Goal: Navigation & Orientation: Find specific page/section

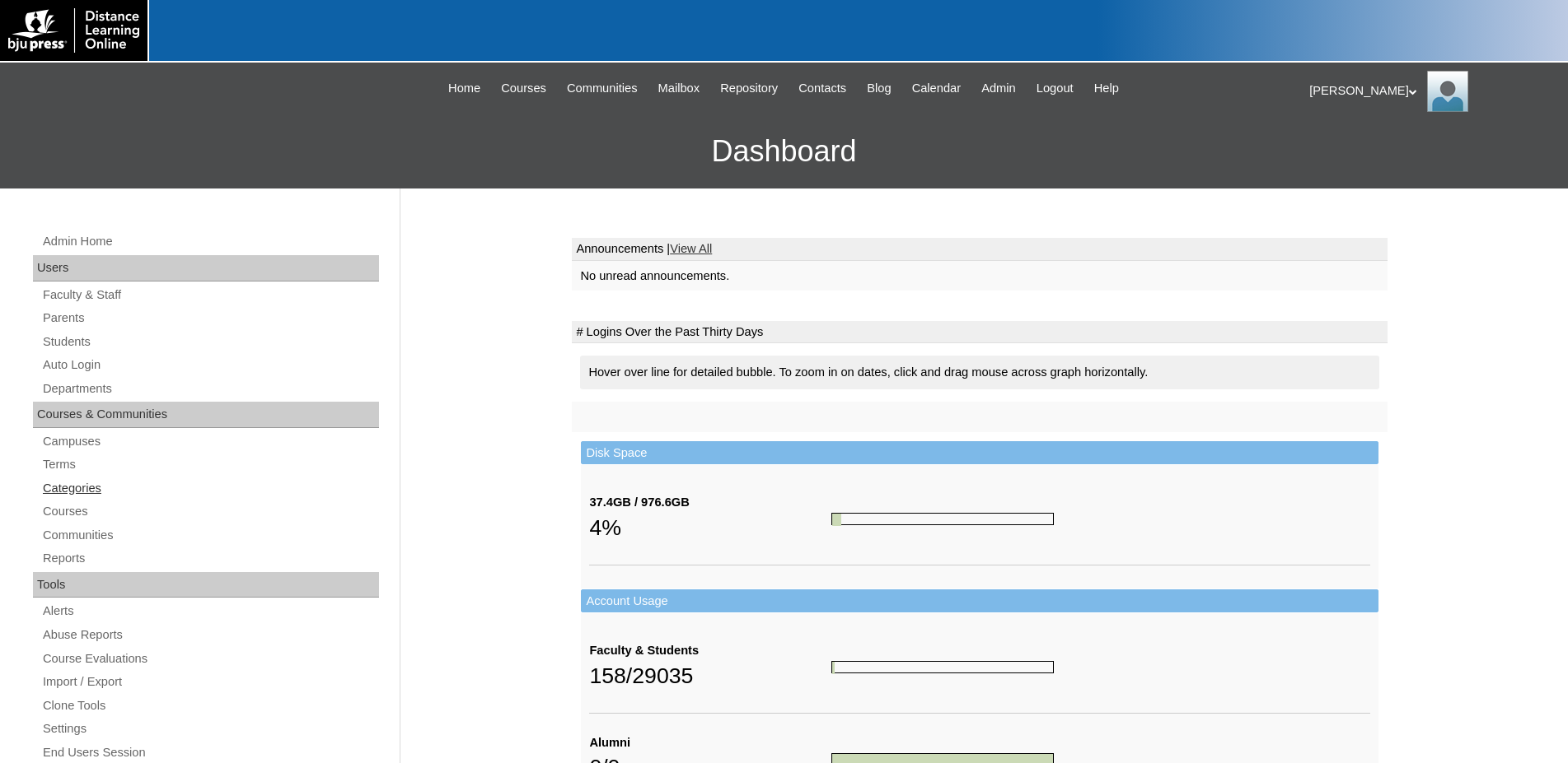
click at [59, 481] on link "Categories" at bounding box center [210, 488] width 338 height 20
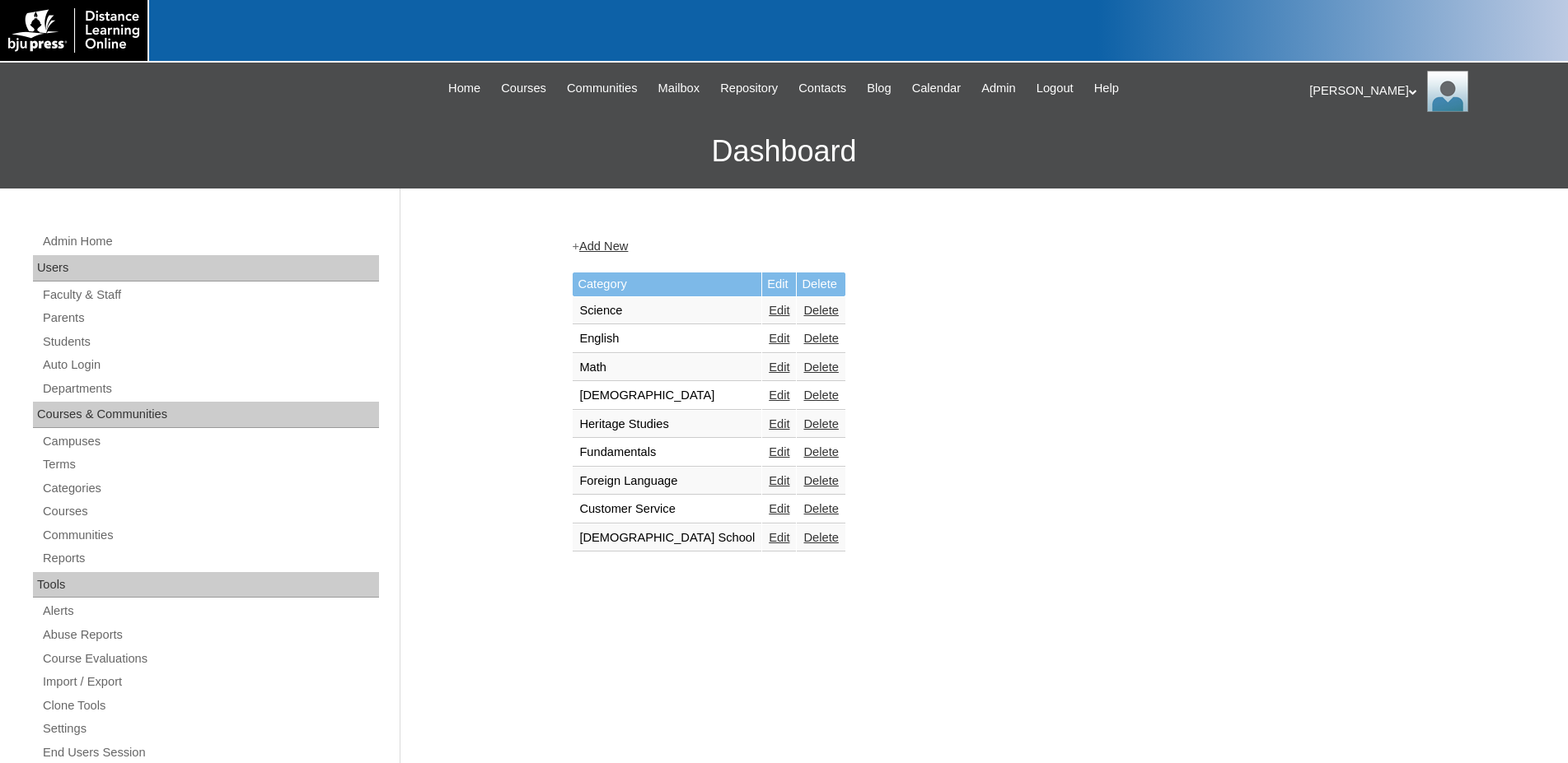
click at [58, 468] on link "Terms" at bounding box center [210, 465] width 338 height 20
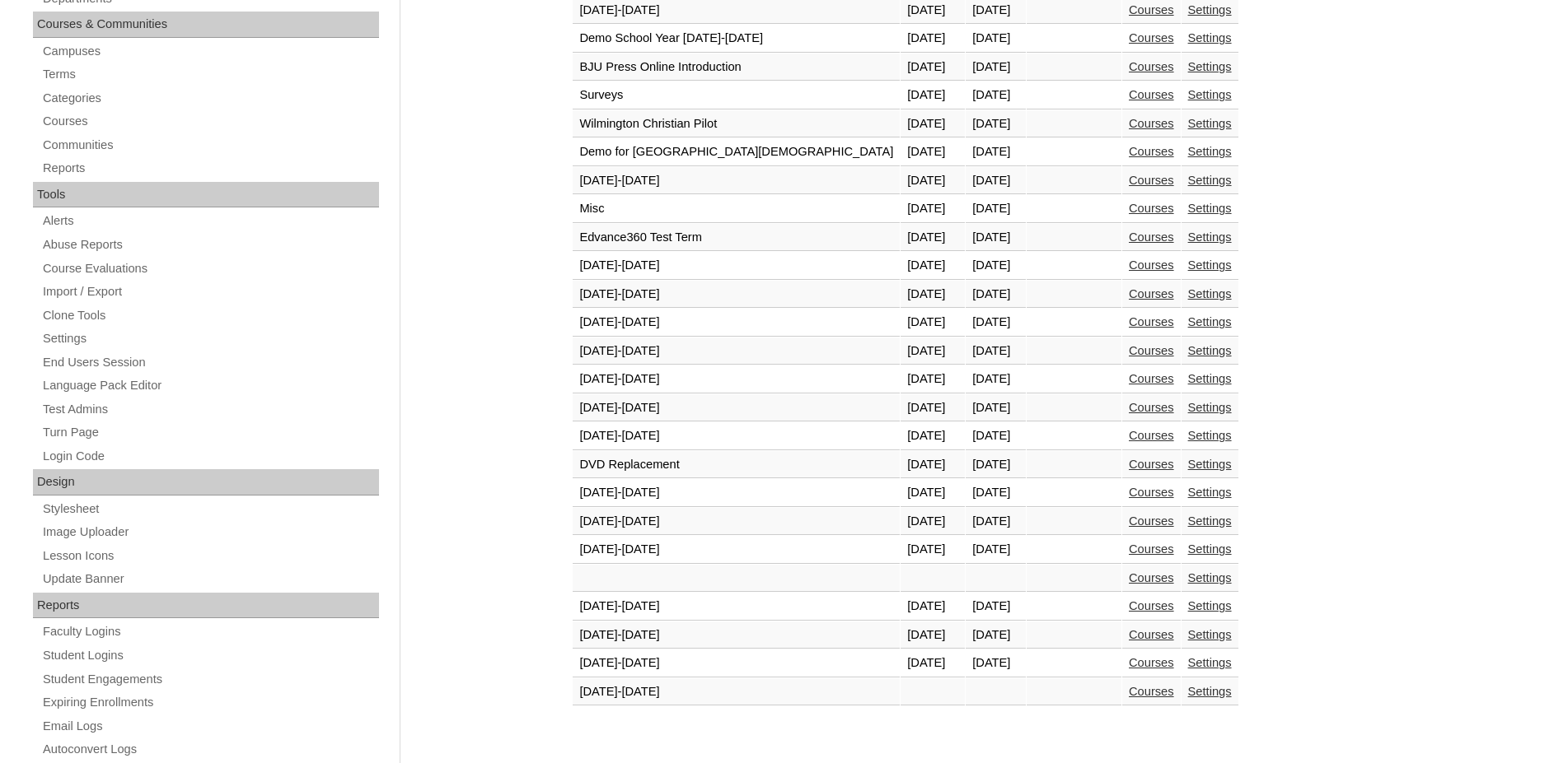
scroll to position [420, 0]
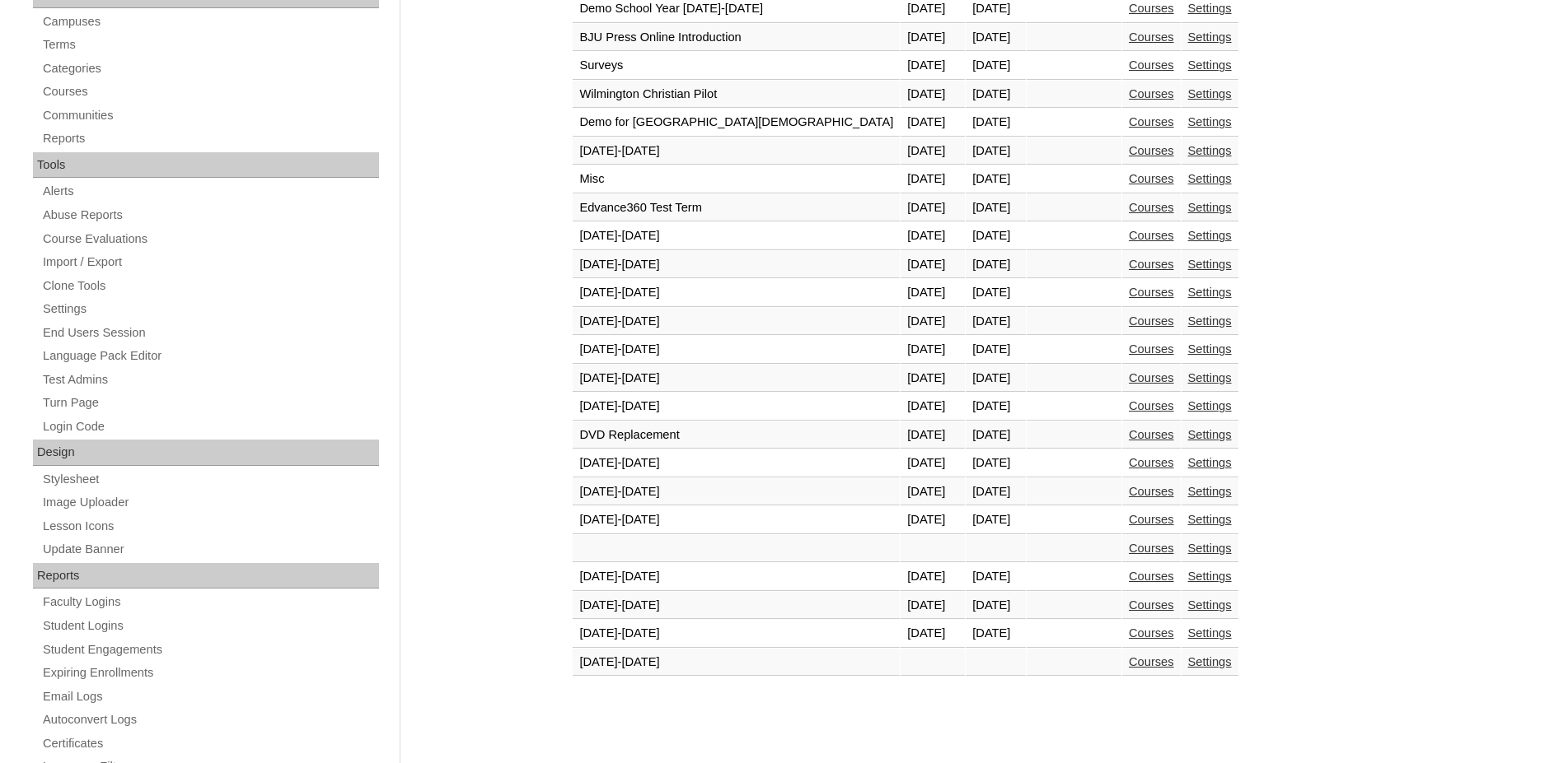
click at [1128, 636] on link "Courses" at bounding box center [1150, 633] width 45 height 13
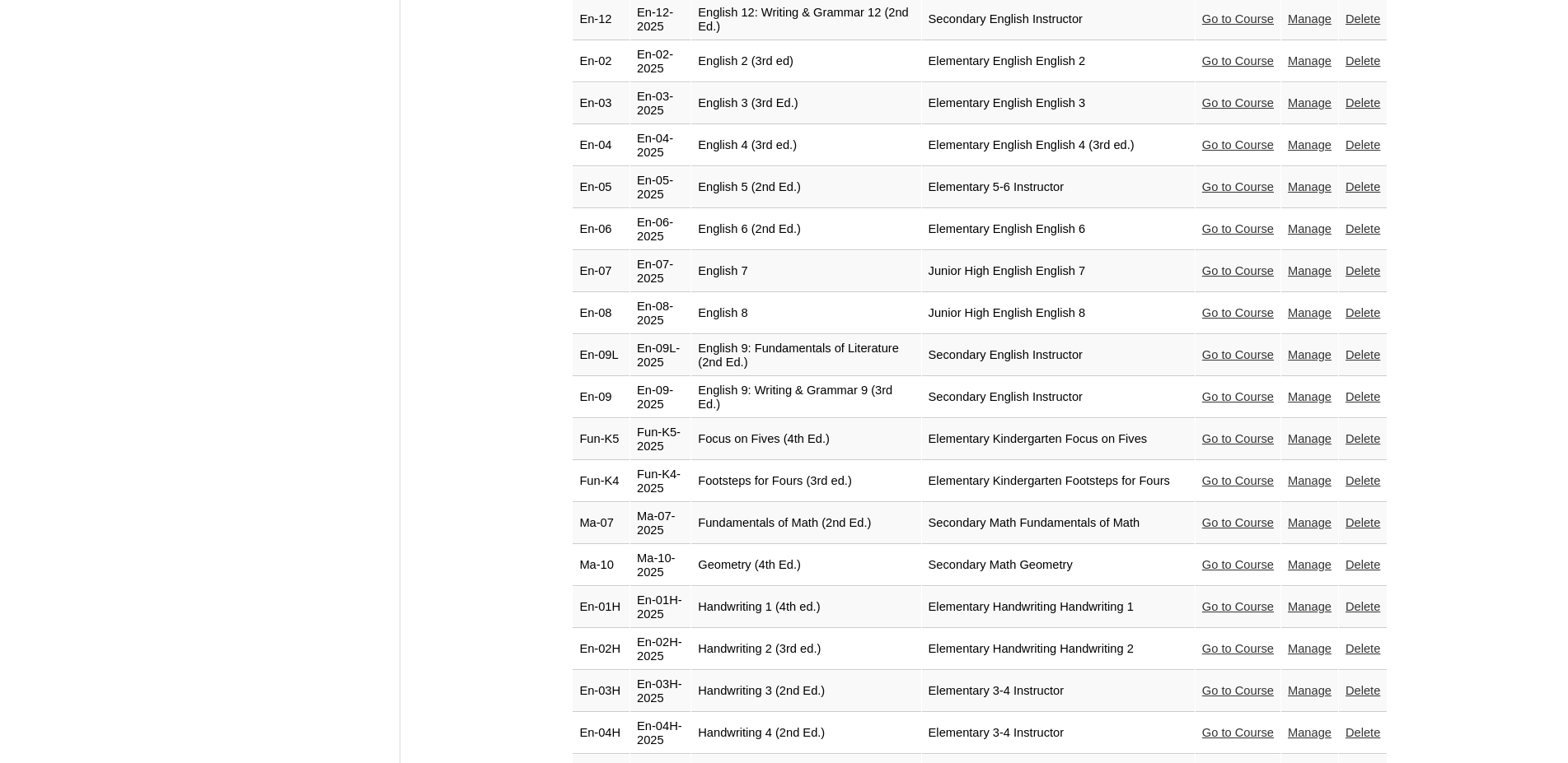
scroll to position [1523, 0]
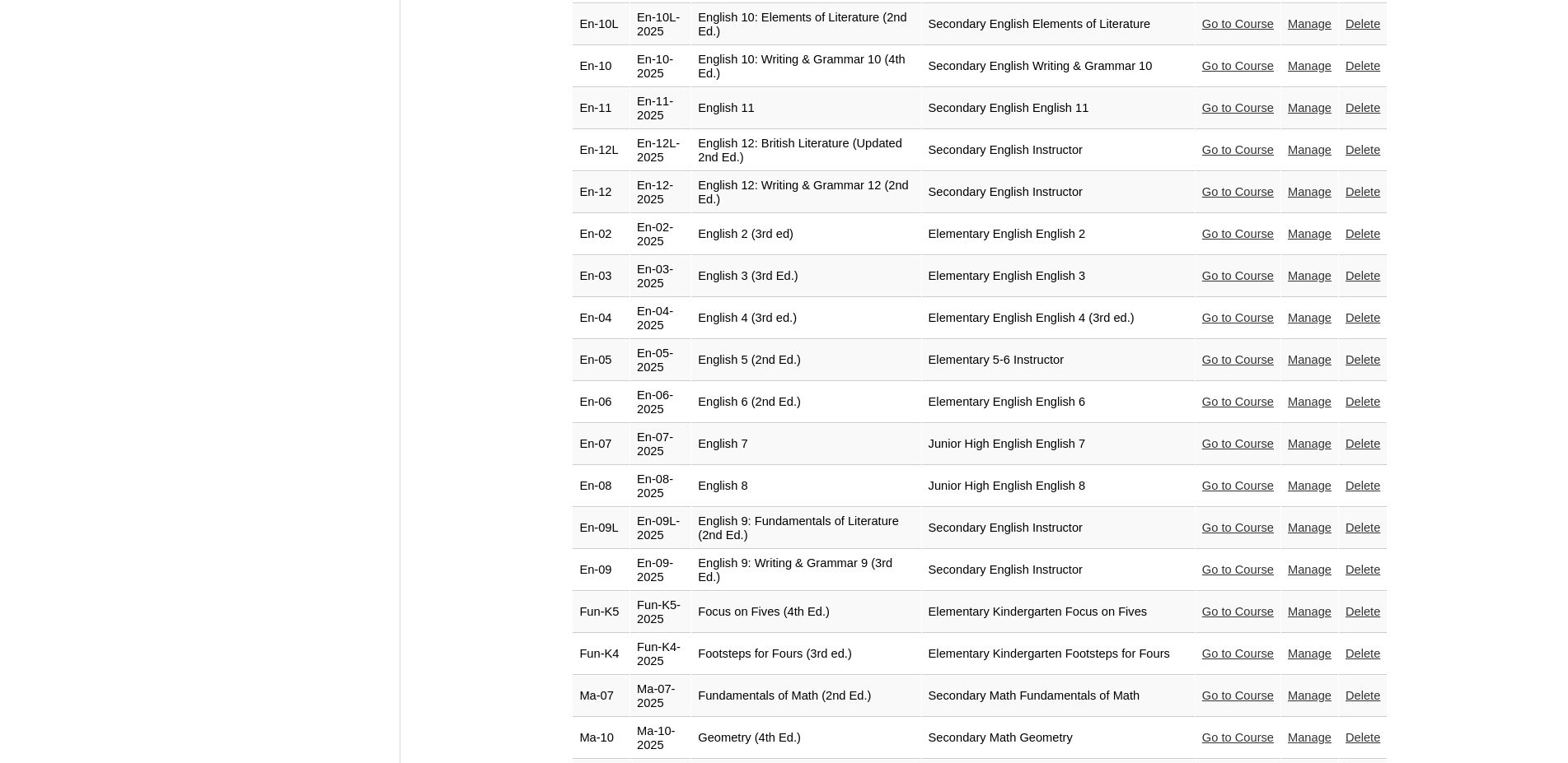
click at [1219, 521] on link "Go to Course" at bounding box center [1238, 528] width 72 height 13
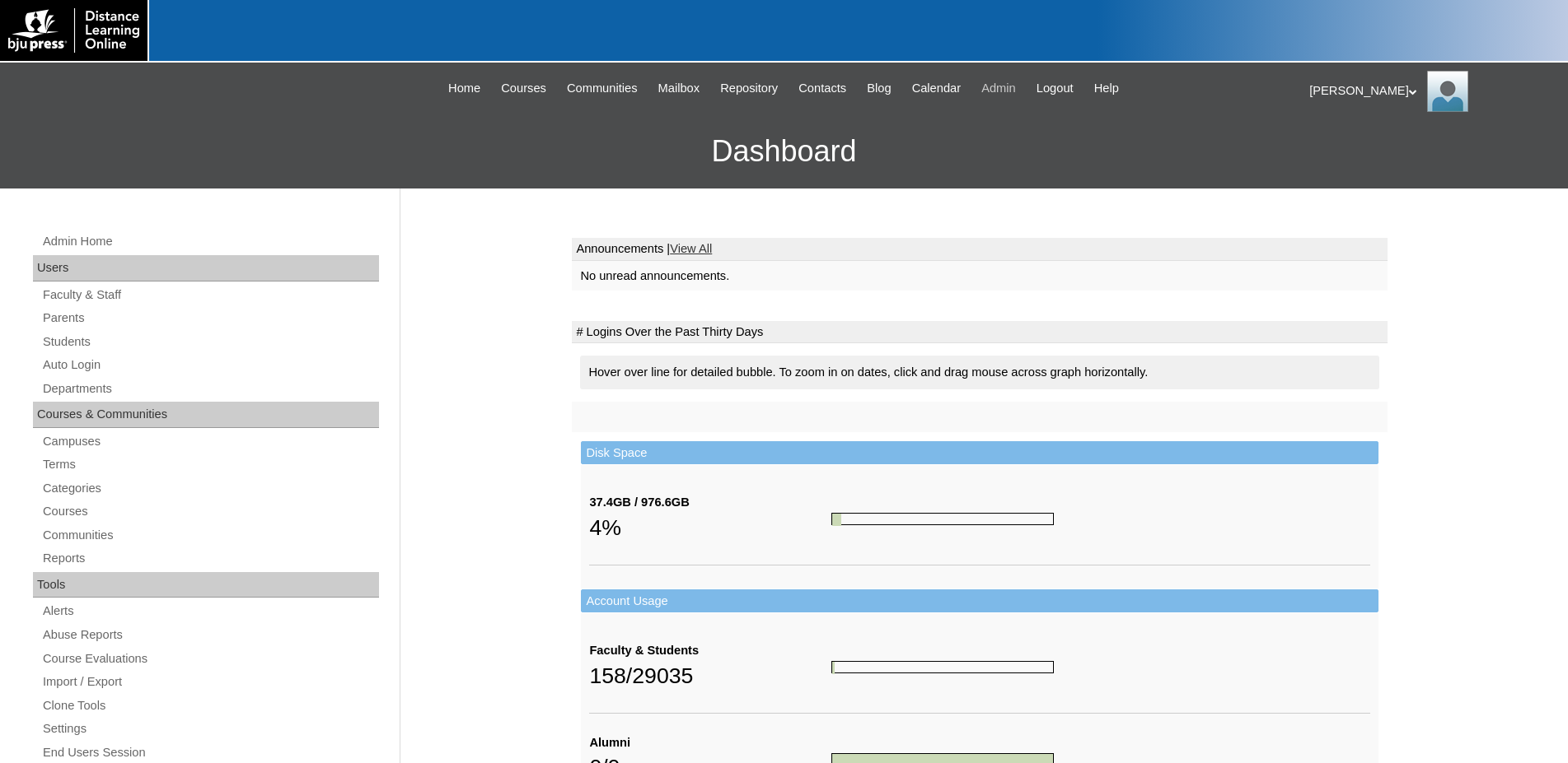
click at [1016, 92] on span "Admin" at bounding box center [999, 88] width 35 height 19
click at [63, 460] on link "Terms" at bounding box center [210, 465] width 338 height 20
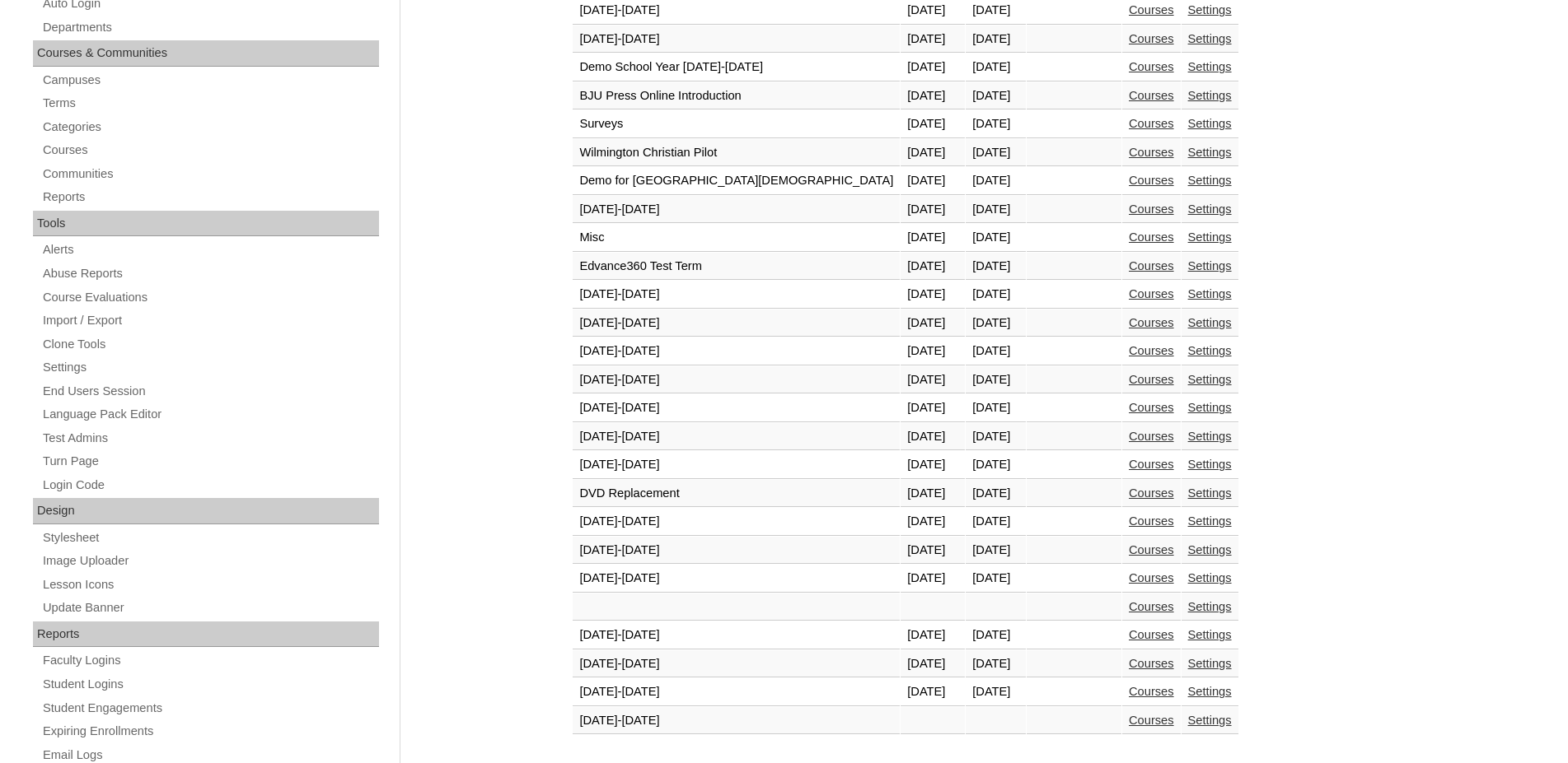
scroll to position [420, 0]
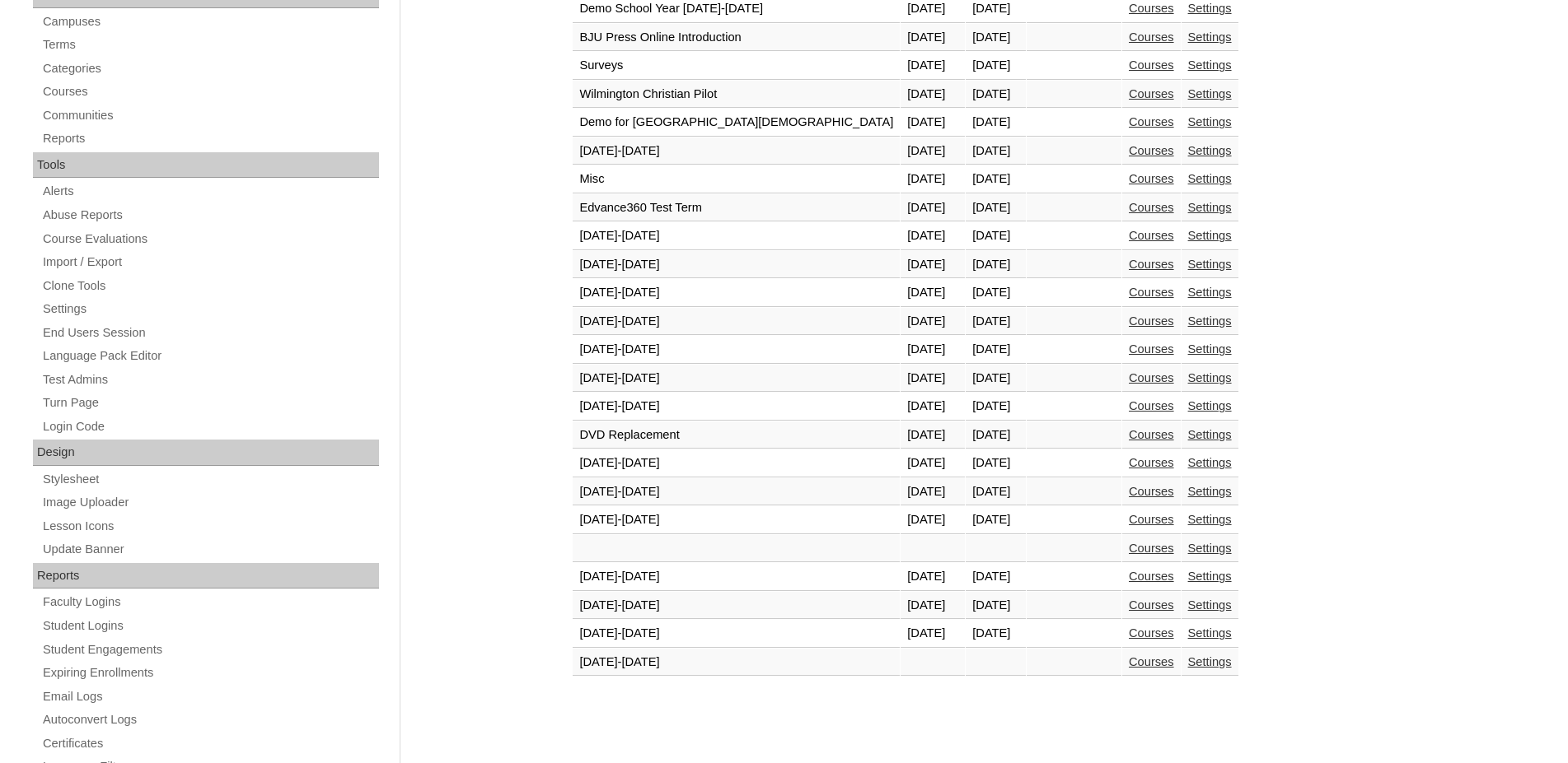
click at [1128, 634] on link "Courses" at bounding box center [1150, 633] width 45 height 13
